Goal: Task Accomplishment & Management: Use online tool/utility

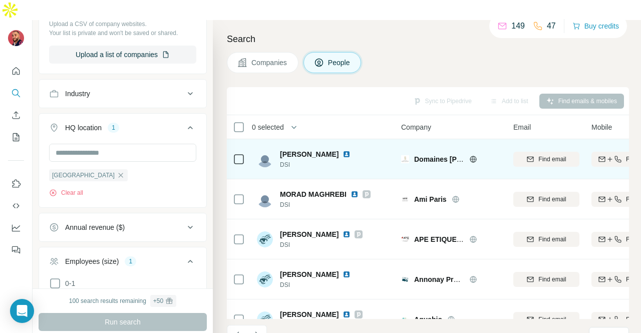
click at [350, 150] on img at bounding box center [346, 154] width 8 height 8
click at [234, 145] on div at bounding box center [239, 159] width 12 height 28
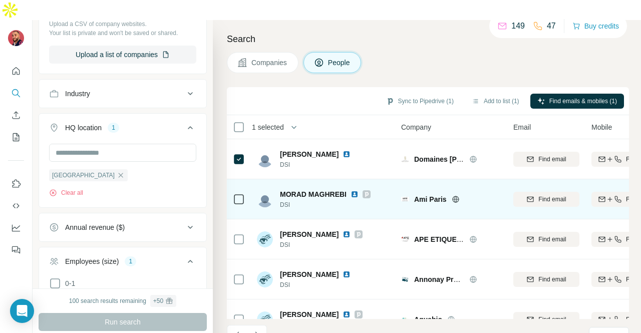
click at [351, 190] on img at bounding box center [354, 194] width 8 height 8
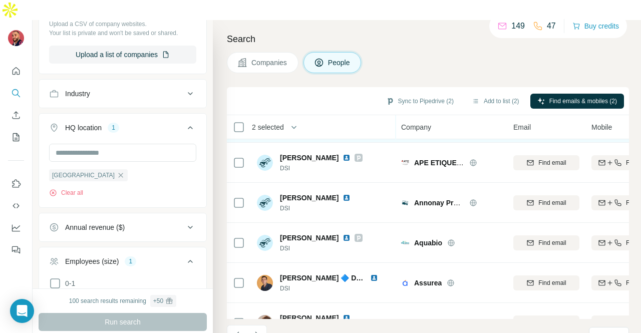
scroll to position [76, 0]
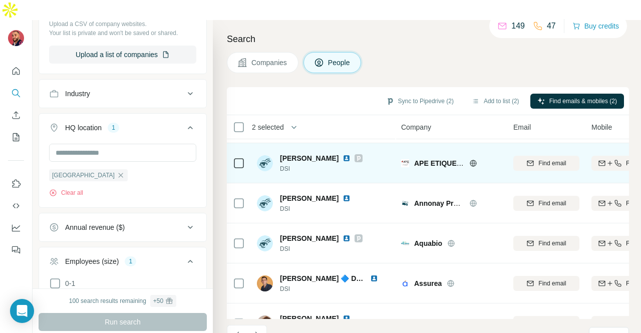
click at [342, 154] on img at bounding box center [346, 158] width 8 height 8
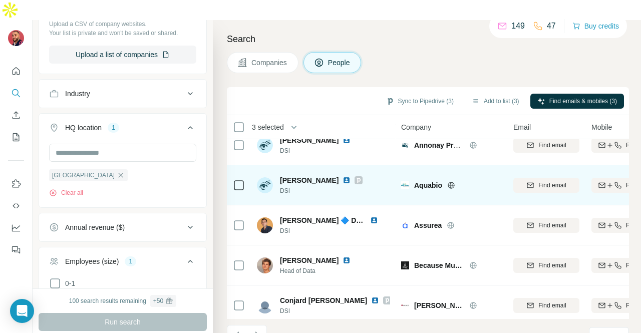
scroll to position [135, 0]
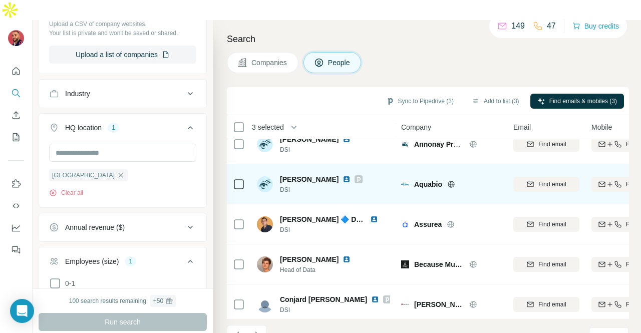
click at [346, 175] on img at bounding box center [346, 179] width 8 height 8
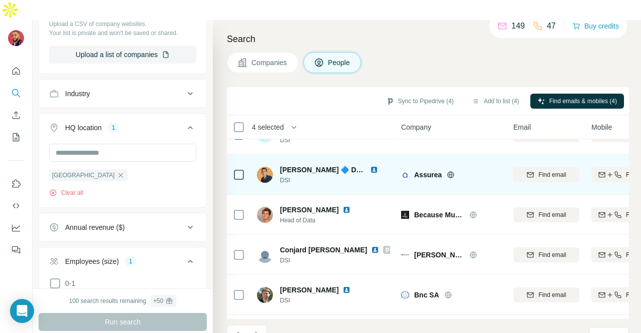
scroll to position [184, 0]
click at [375, 166] on img at bounding box center [374, 170] width 8 height 8
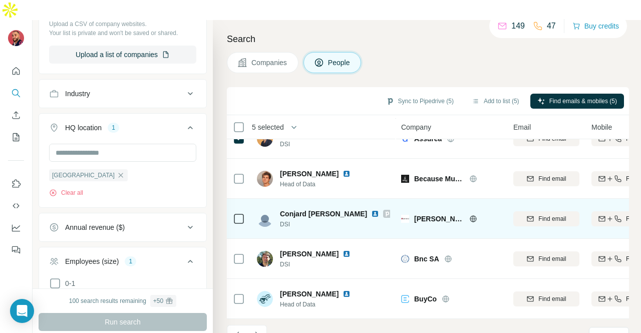
scroll to position [225, 0]
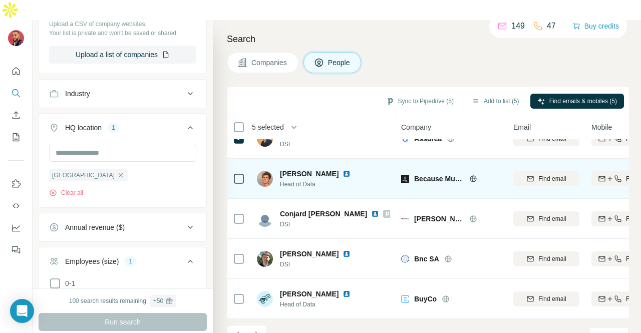
click at [342, 170] on img at bounding box center [346, 174] width 8 height 8
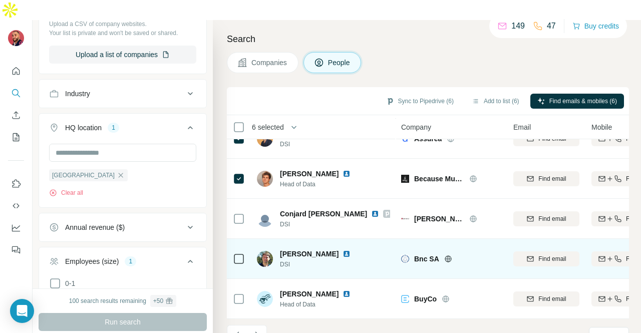
click at [350, 250] on img at bounding box center [346, 254] width 8 height 8
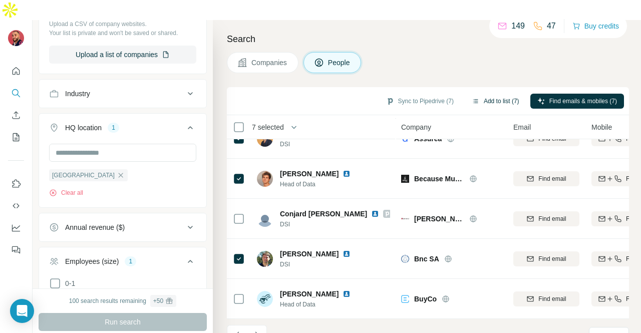
click at [478, 94] on button "Add to list (7)" at bounding box center [495, 101] width 62 height 15
click at [476, 83] on body "New search Hide Company lookalikes Personal information Job title 2 DSI Head of…" at bounding box center [320, 176] width 641 height 353
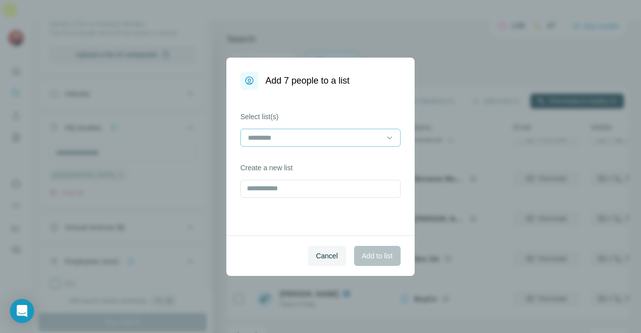
click at [361, 134] on input at bounding box center [314, 137] width 135 height 11
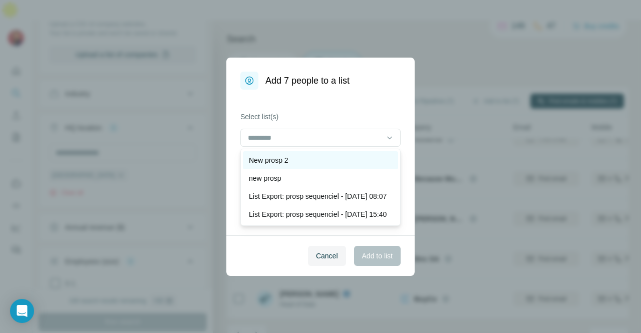
click at [329, 156] on div "New prosp 2" at bounding box center [320, 160] width 143 height 10
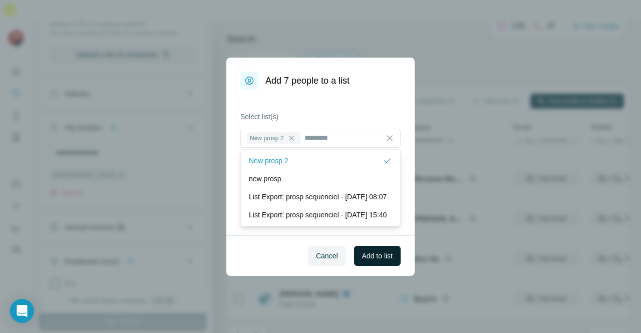
click at [383, 251] on span "Add to list" at bounding box center [377, 256] width 31 height 10
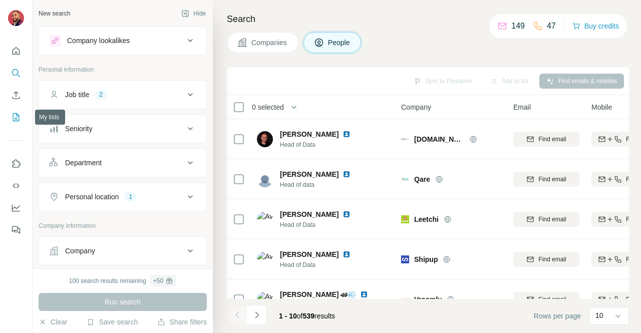
click at [16, 117] on icon "My lists" at bounding box center [16, 117] width 10 height 10
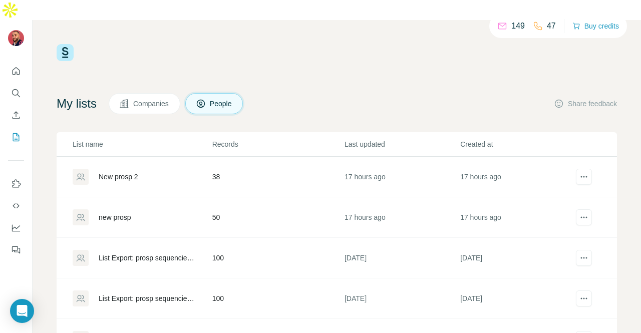
click at [119, 172] on div "New prosp 2" at bounding box center [119, 177] width 40 height 10
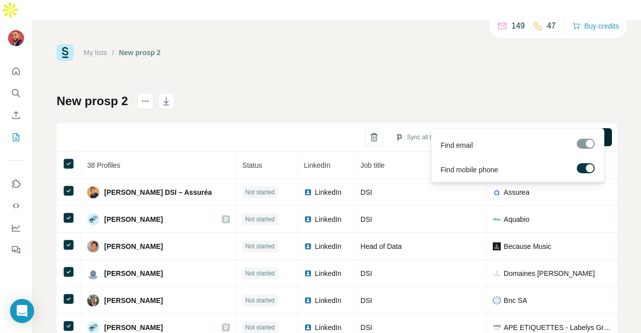
click at [528, 132] on span "Find all emails & mobiles (38)" at bounding box center [554, 137] width 92 height 10
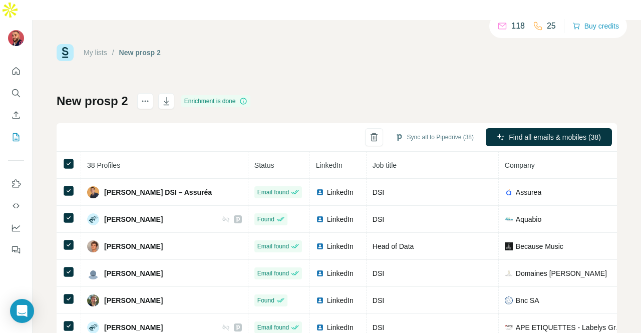
click at [406, 44] on div "My lists / New prosp 2 118 25 Buy credits" at bounding box center [337, 52] width 560 height 17
click at [424, 130] on button "Sync all to Pipedrive (38)" at bounding box center [434, 137] width 93 height 15
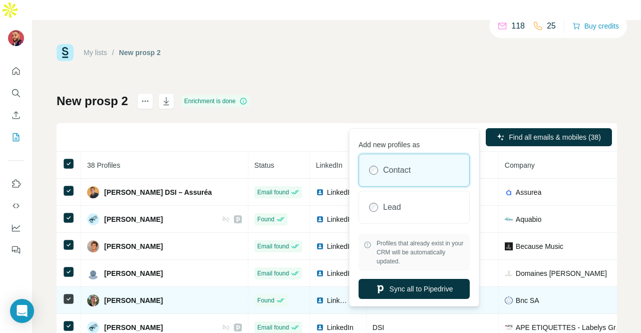
click at [402, 288] on button "Sync all to Pipedrive" at bounding box center [413, 289] width 111 height 20
